Goal: Book appointment/travel/reservation

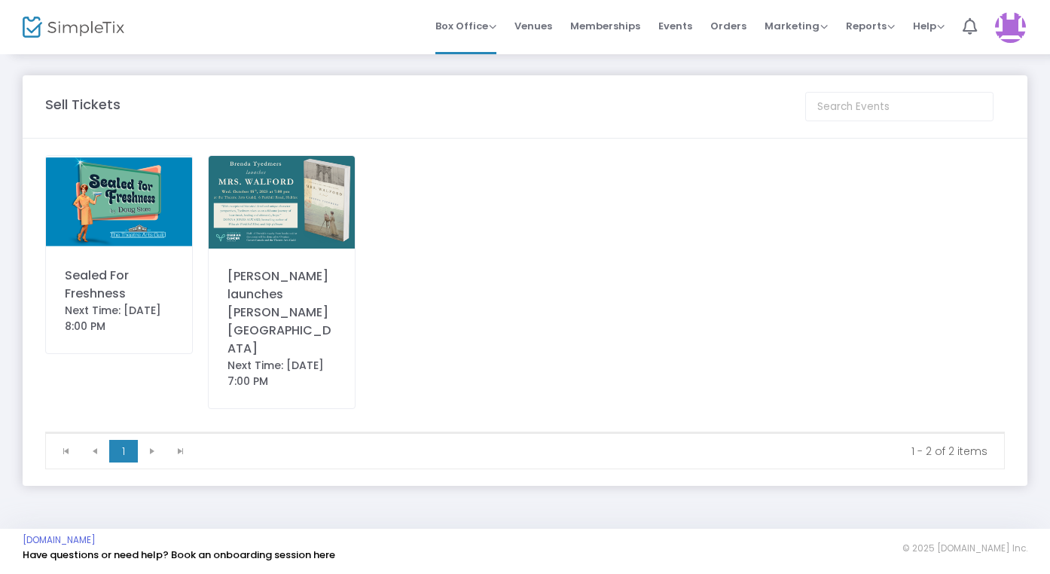
click at [97, 215] on img at bounding box center [119, 202] width 146 height 92
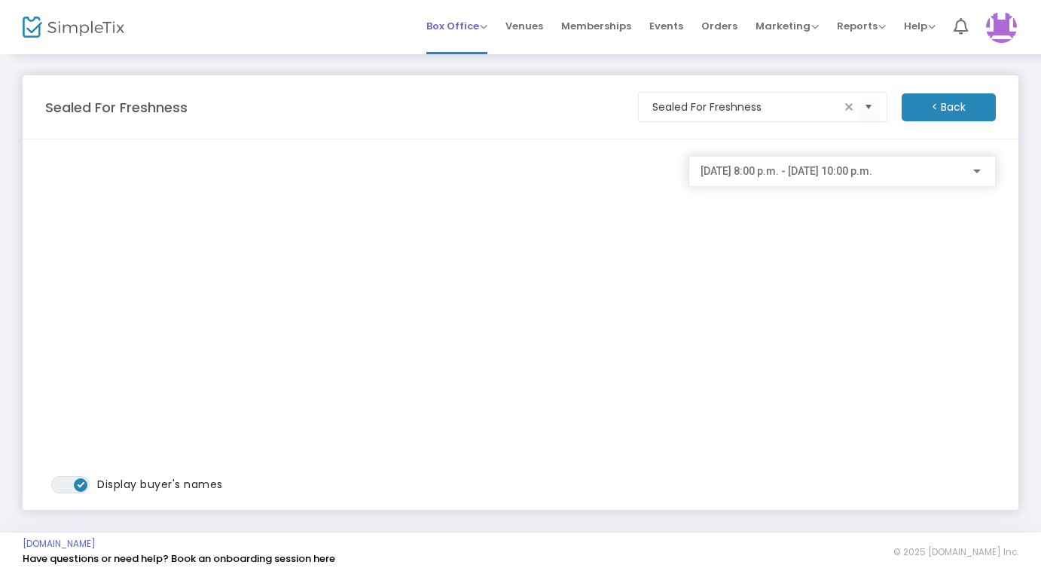
click at [448, 27] on span "Box Office" at bounding box center [456, 26] width 61 height 14
click at [454, 81] on li "Bookings" at bounding box center [480, 80] width 108 height 29
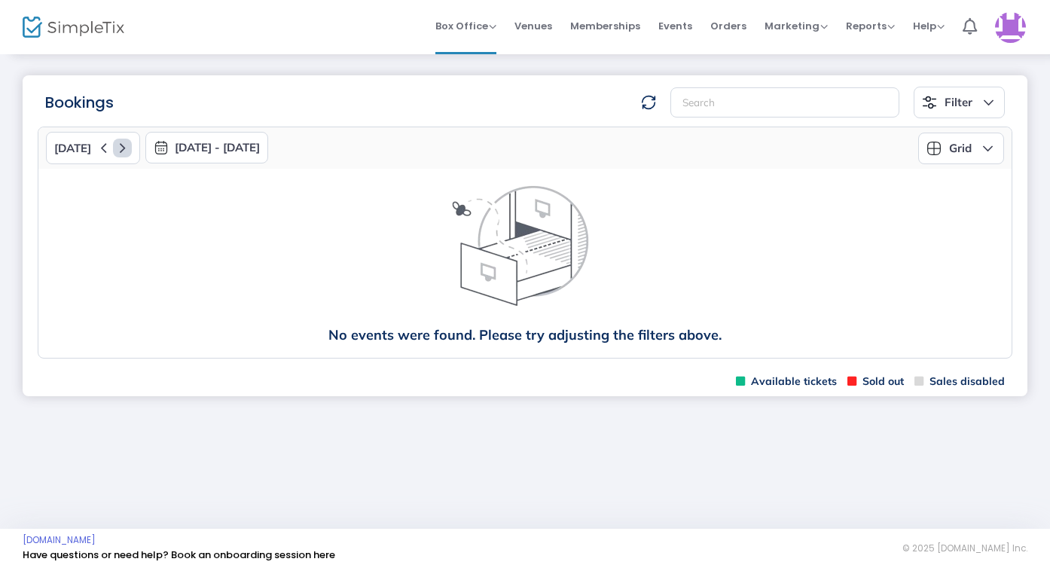
click at [122, 143] on icon at bounding box center [122, 148] width 19 height 19
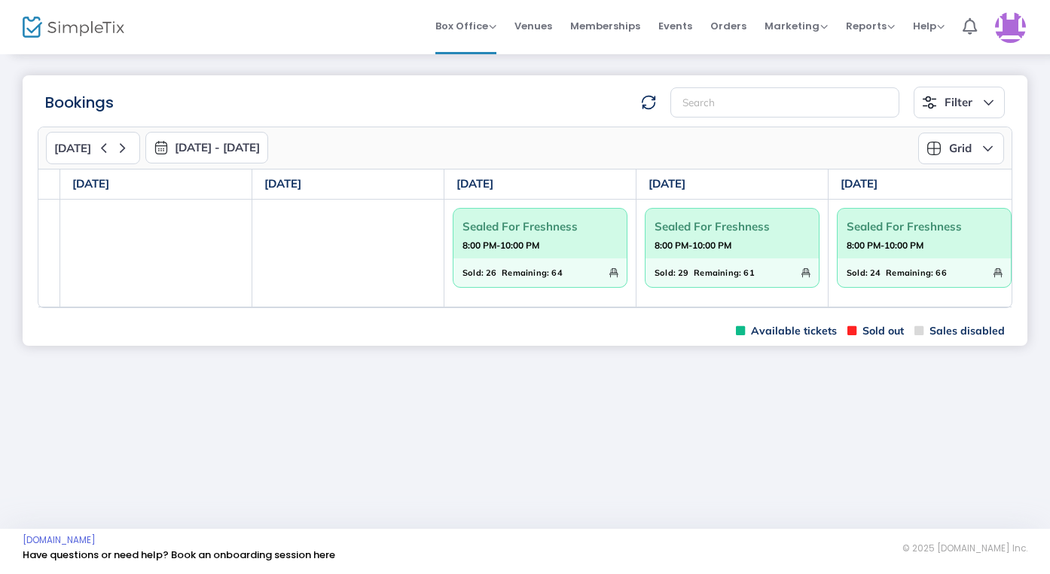
scroll to position [0, 372]
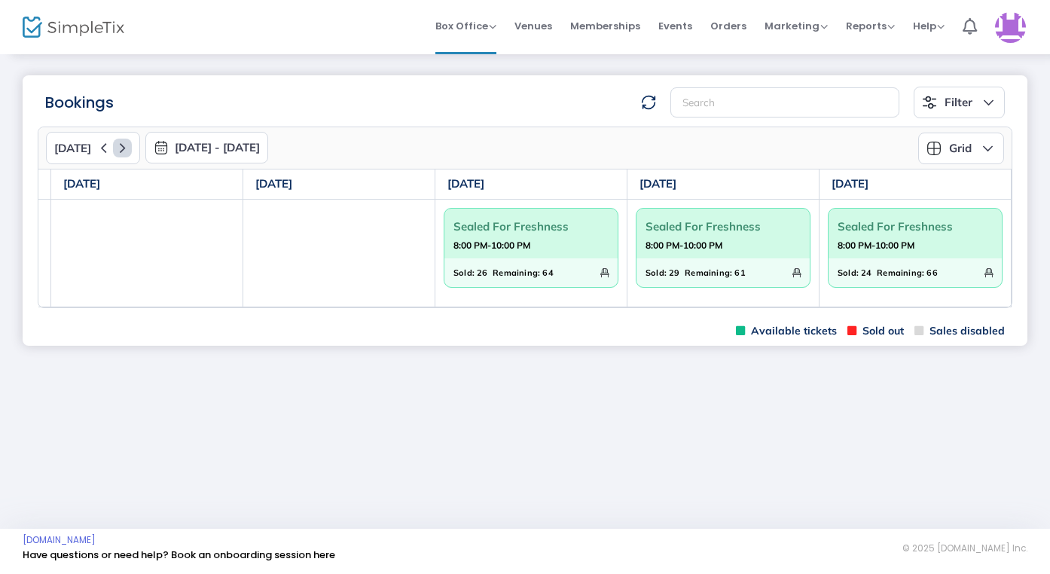
click at [118, 146] on icon at bounding box center [122, 148] width 19 height 19
click at [121, 145] on icon at bounding box center [122, 148] width 19 height 19
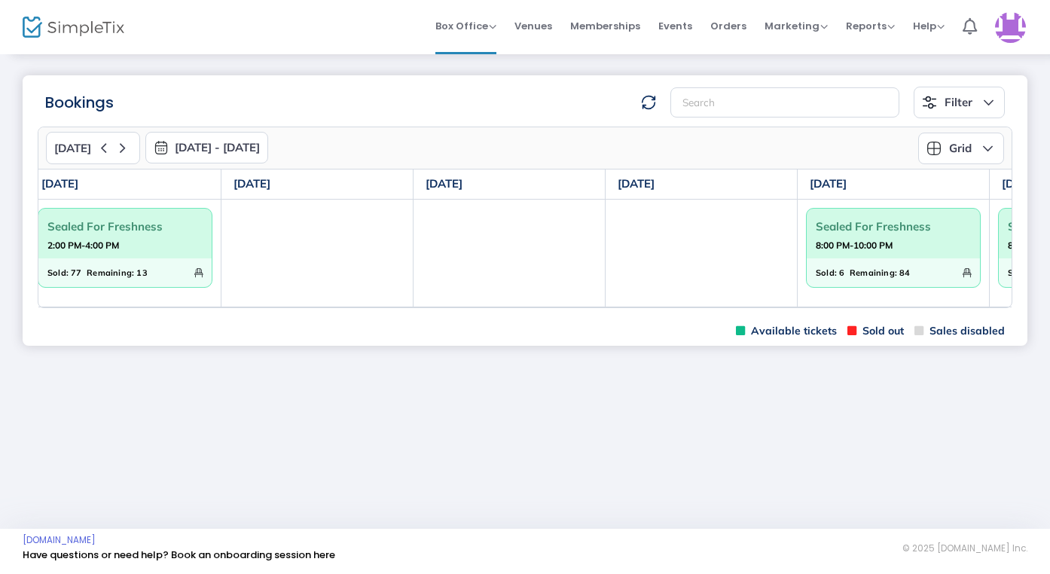
scroll to position [0, 11]
click at [121, 148] on icon at bounding box center [122, 148] width 19 height 19
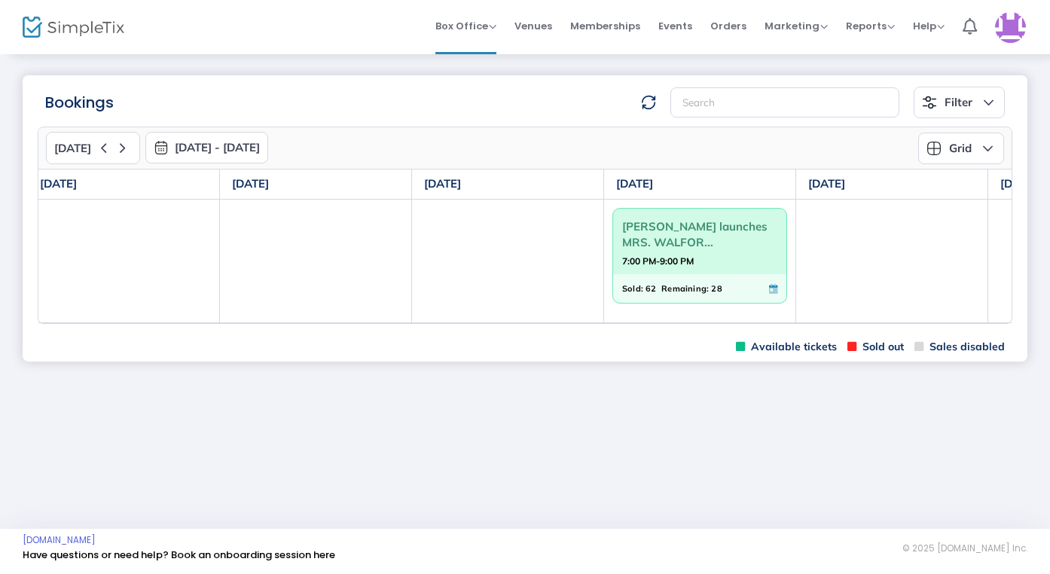
click at [691, 257] on strong "7:00 PM-9:00 PM" at bounding box center [658, 261] width 72 height 19
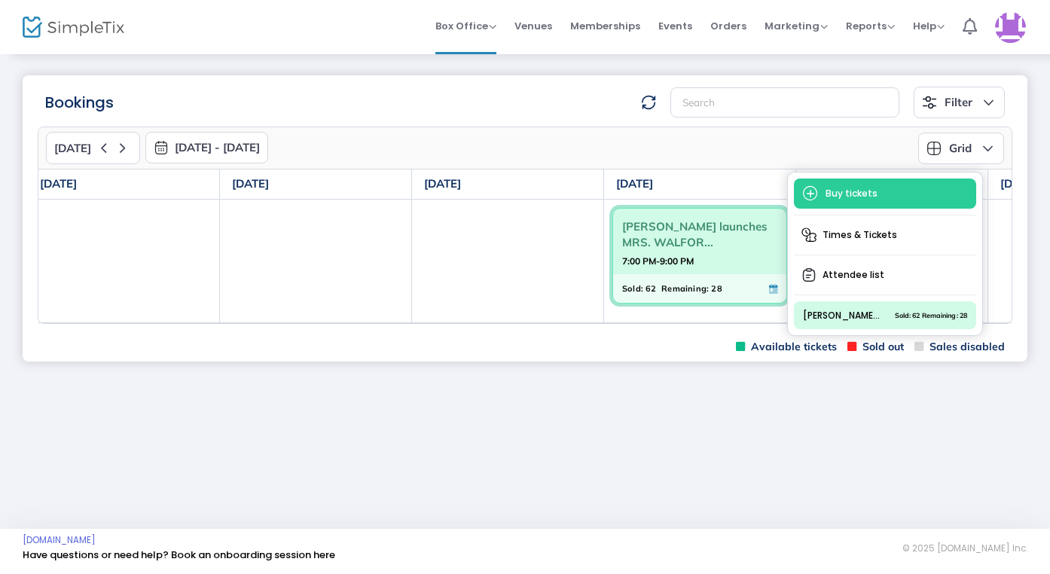
click at [838, 190] on span "Buy tickets" at bounding box center [885, 194] width 182 height 30
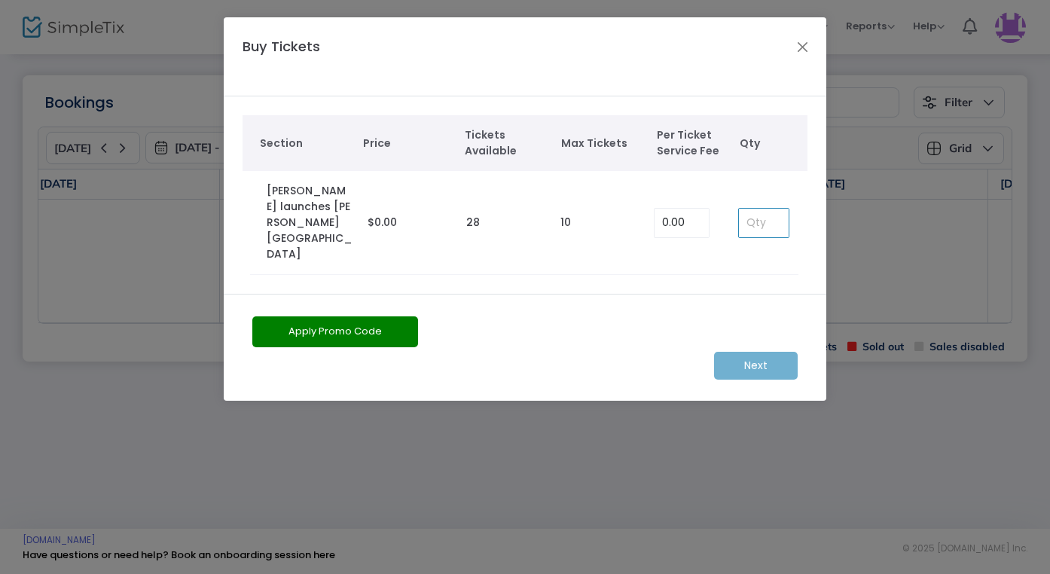
click at [750, 210] on input at bounding box center [764, 223] width 50 height 29
type input "1"
click at [759, 352] on m-button "Next" at bounding box center [756, 366] width 84 height 28
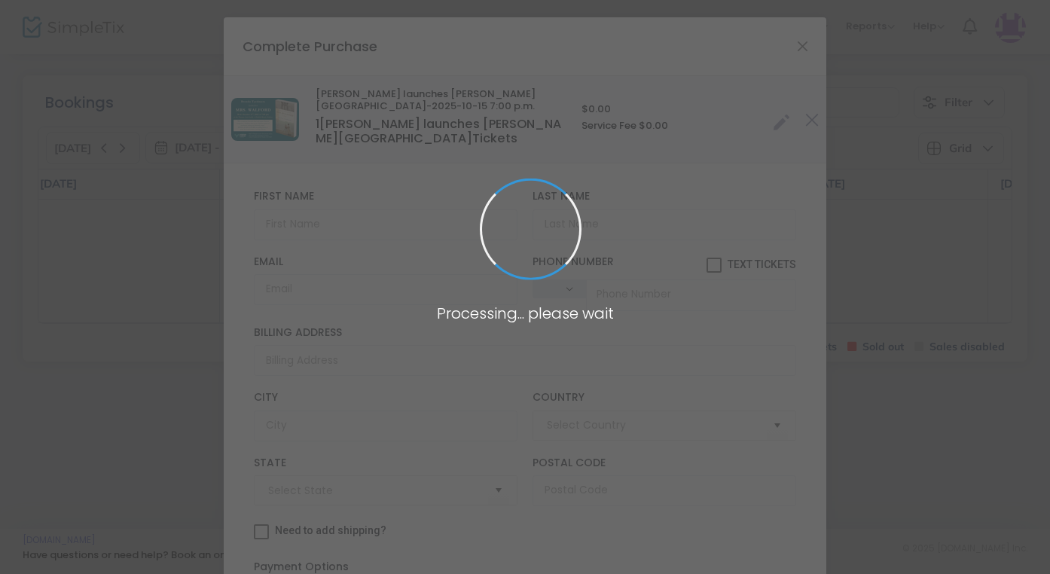
type input "Canada"
type input "Nova Scotia"
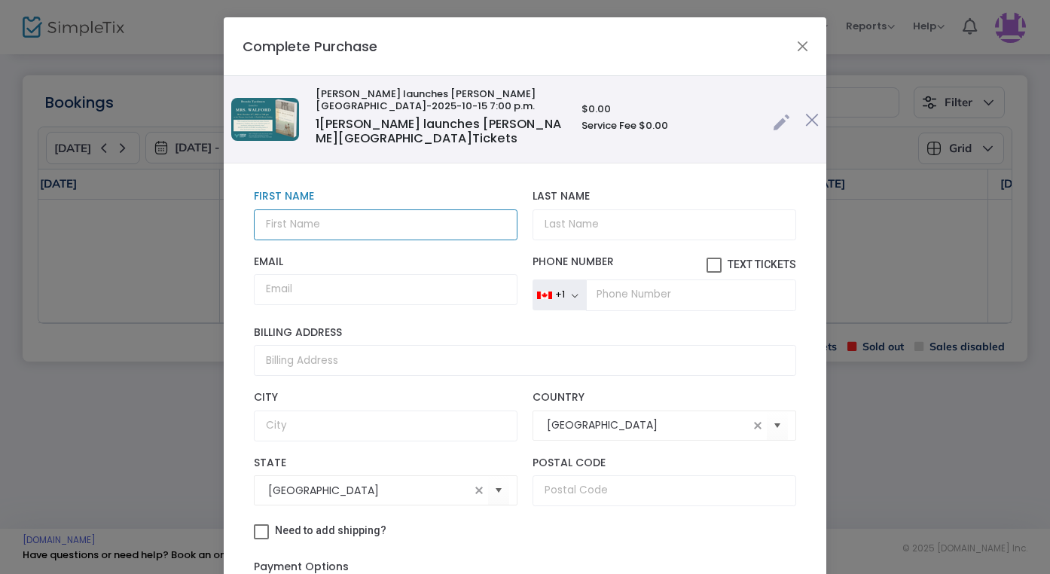
click at [371, 232] on input "text" at bounding box center [386, 224] width 264 height 31
type input "J"
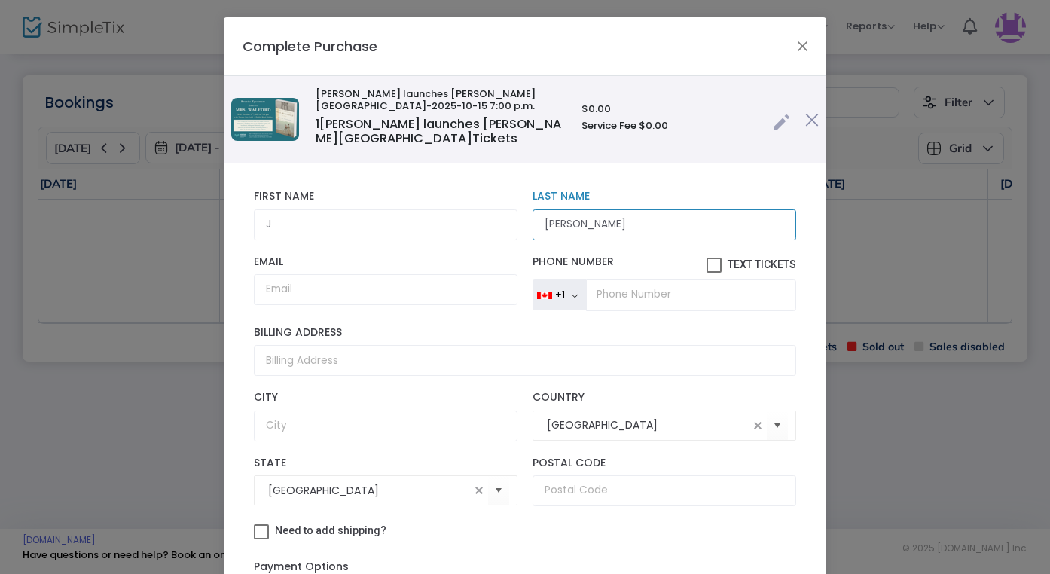
type input "Carruth"
click at [356, 289] on input "Email" at bounding box center [386, 289] width 264 height 31
click at [582, 326] on label "Billing Address" at bounding box center [525, 333] width 542 height 14
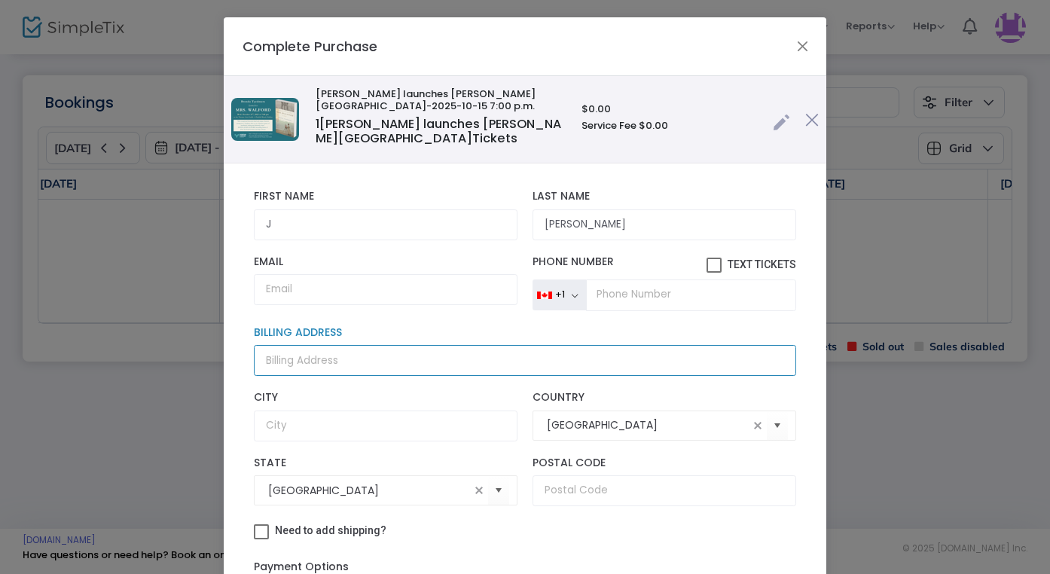
click at [582, 345] on input "Billing Address" at bounding box center [525, 360] width 542 height 31
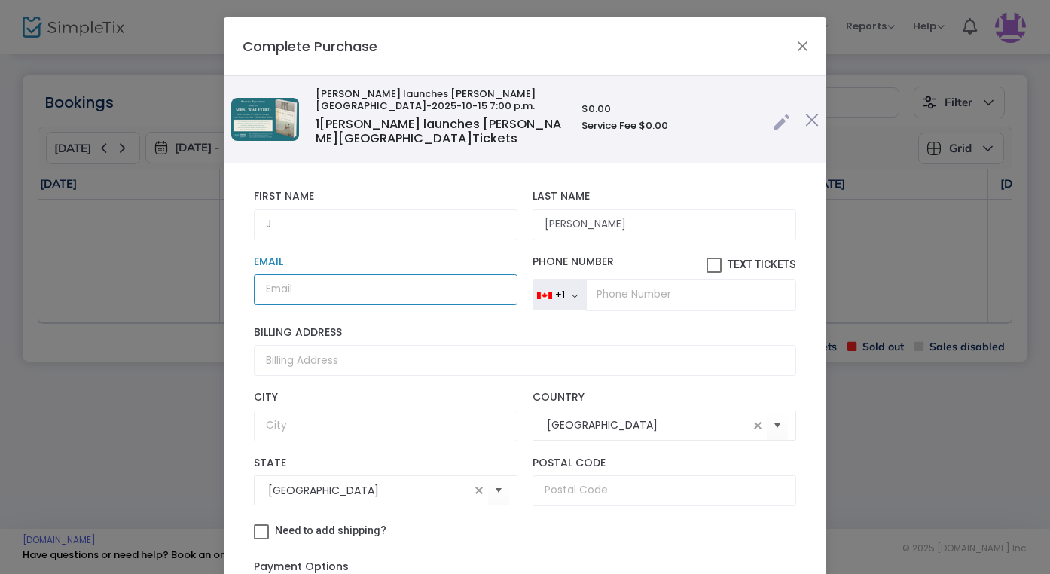
click at [389, 285] on input "Email" at bounding box center [386, 289] width 264 height 31
type input "louise.renault@icloud.com"
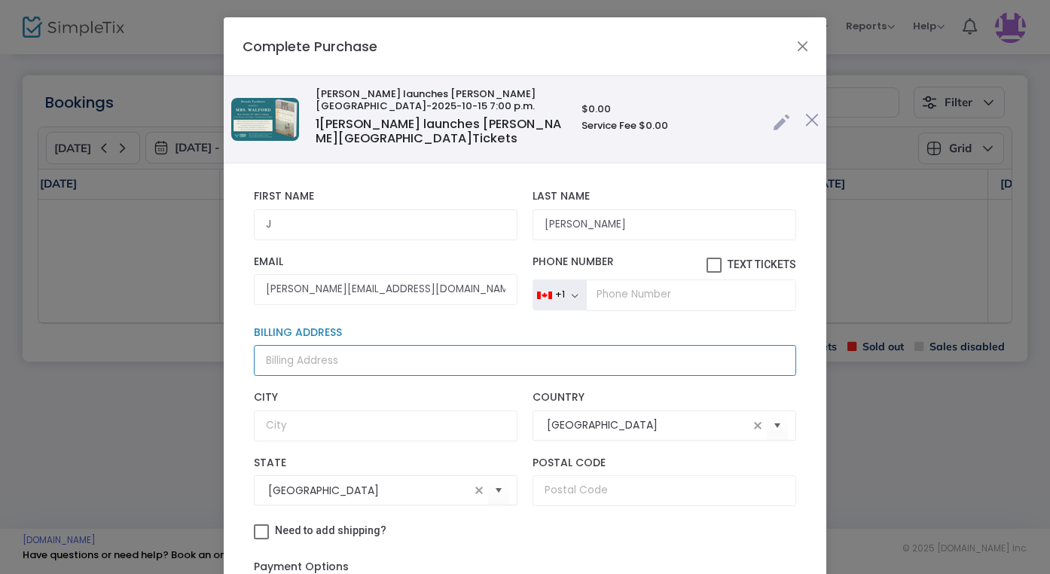
type input "18 Parkhill Road"
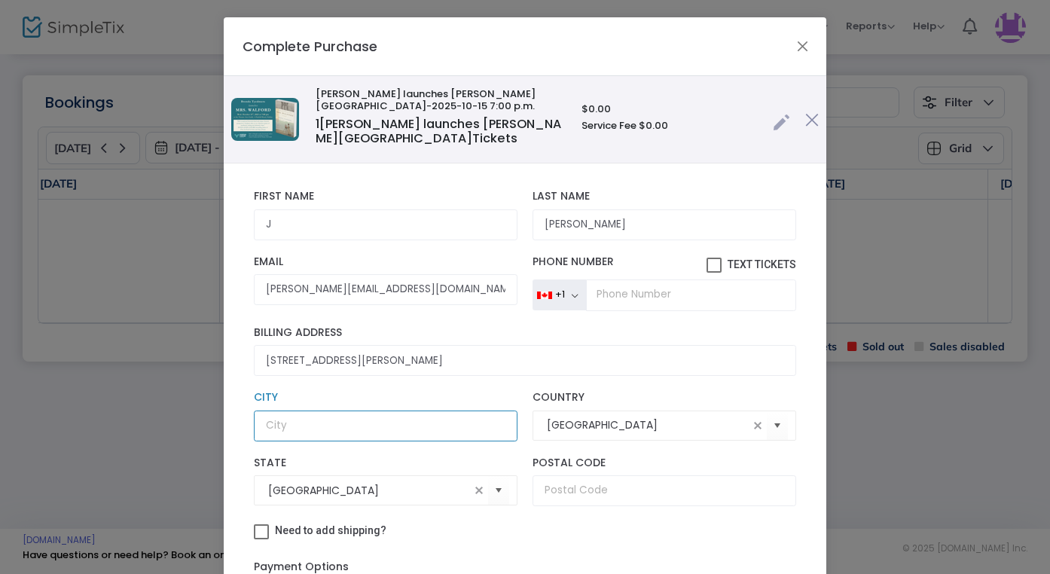
type input "Halifax"
type input "NS"
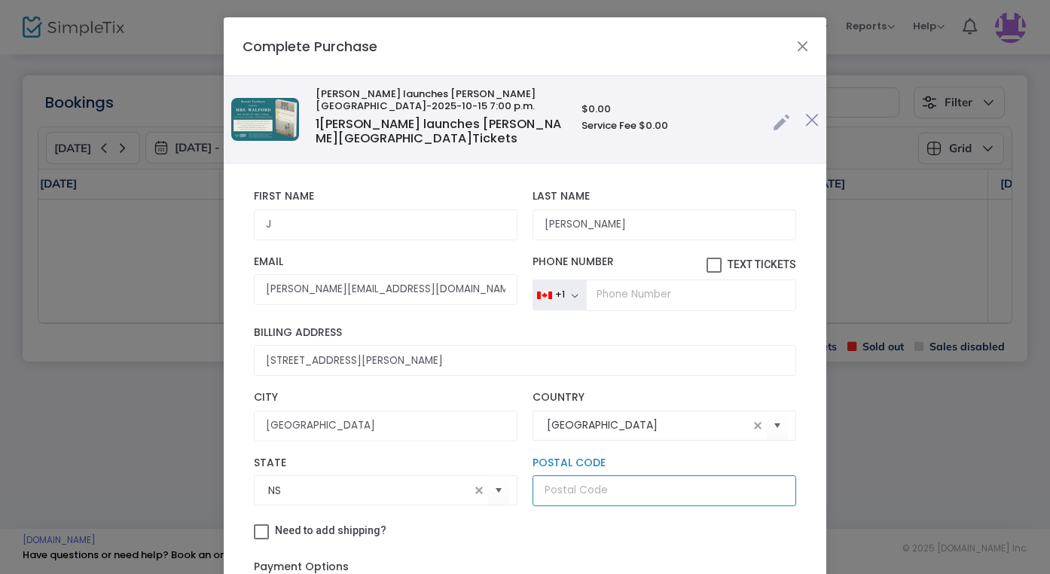
type input "B3P 1R3"
type input "NS"
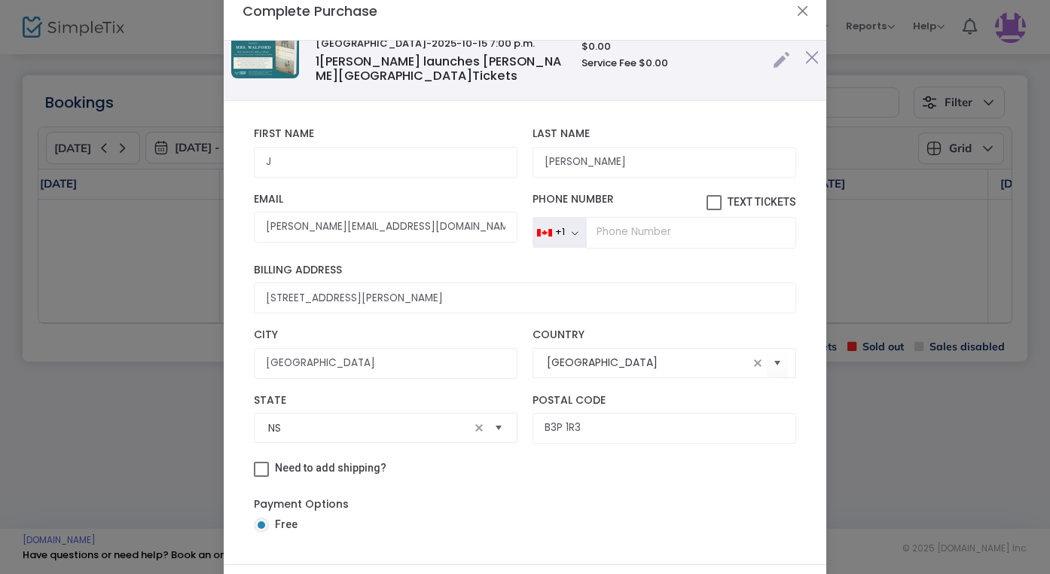
scroll to position [117, 0]
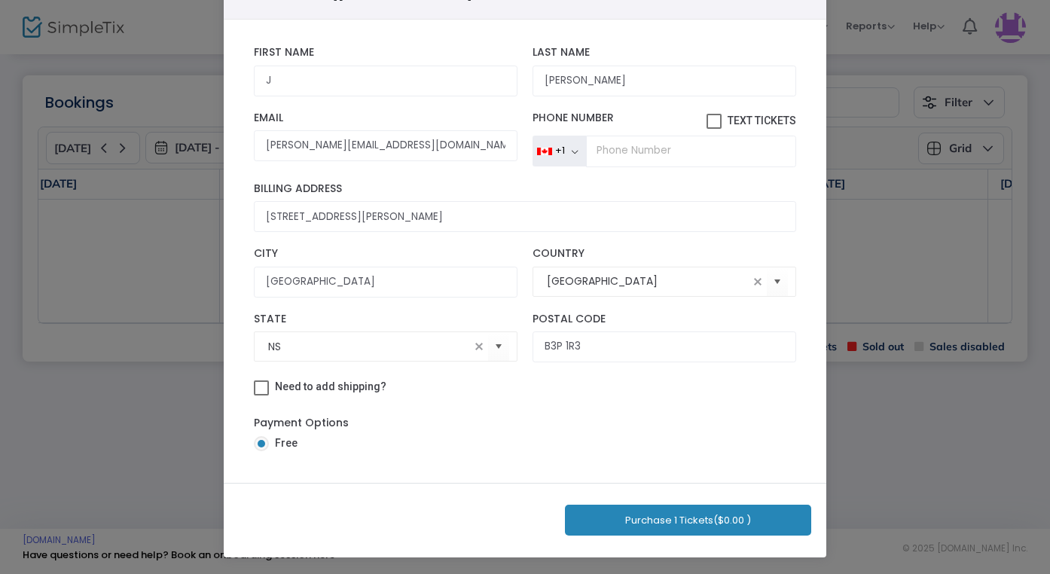
click at [681, 521] on button "Purchase 1 Tickets ($0.00 )" at bounding box center [688, 520] width 246 height 31
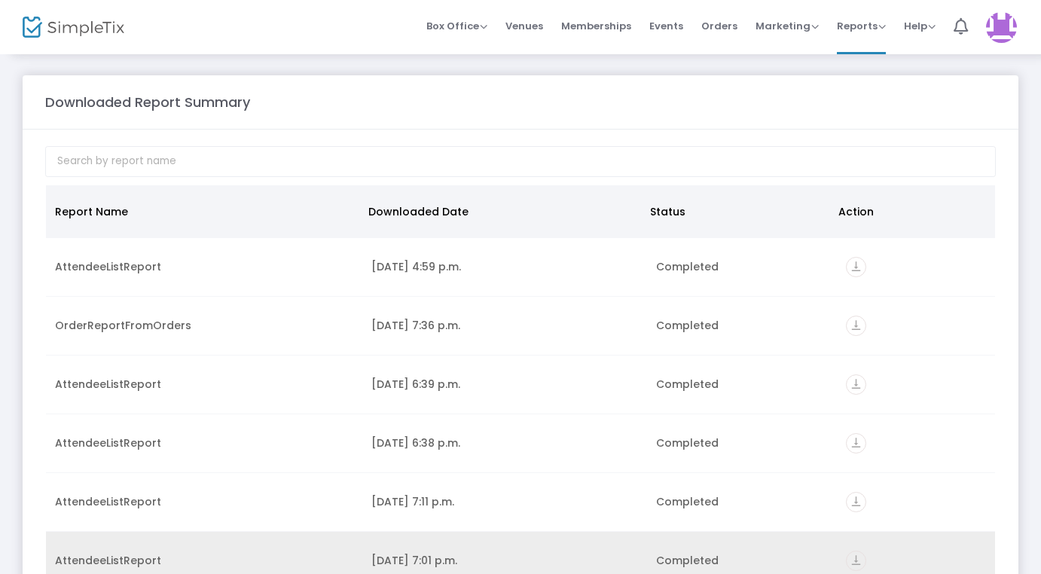
scroll to position [8, 0]
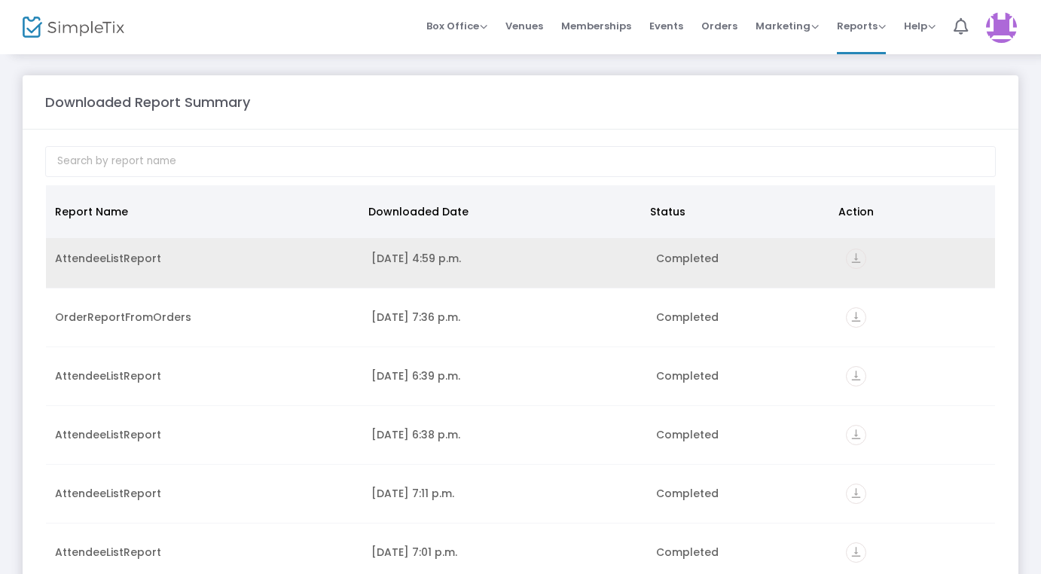
click at [847, 258] on icon "vertical_align_bottom" at bounding box center [856, 259] width 20 height 20
